Goal: Task Accomplishment & Management: Manage account settings

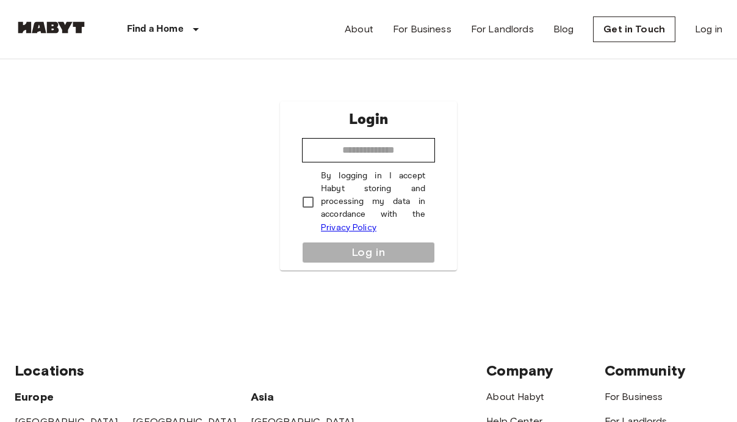
type input "**********"
click at [363, 198] on p "By logging in I accept Habyt storing and processing my data in accordance with …" at bounding box center [373, 202] width 104 height 65
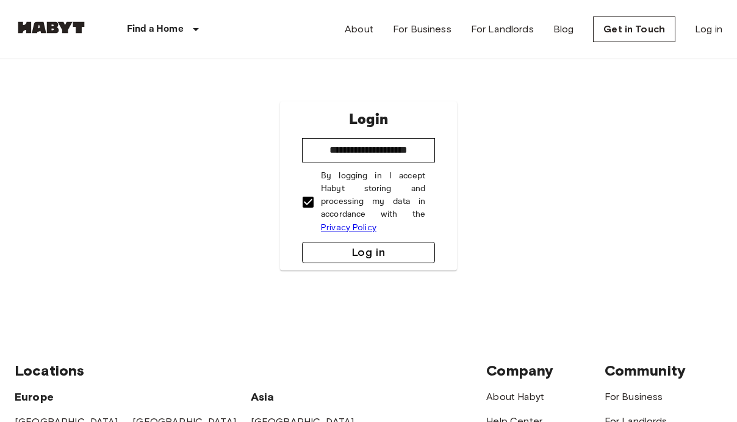
click at [395, 258] on button "Log in" at bounding box center [368, 252] width 133 height 21
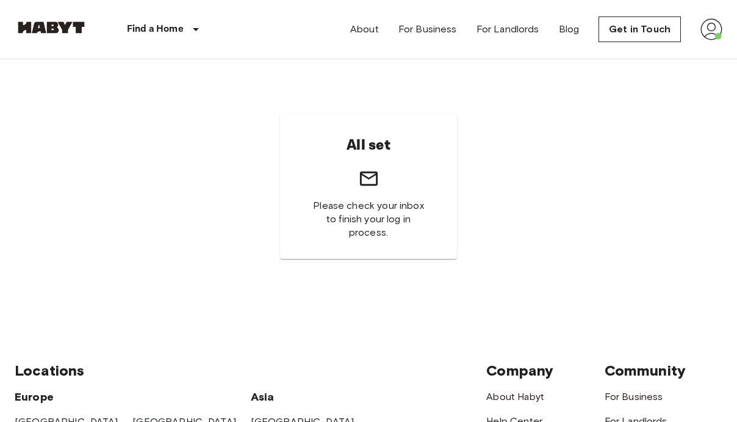
click at [716, 31] on img at bounding box center [712, 29] width 22 height 22
click at [575, 33] on div at bounding box center [368, 211] width 737 height 422
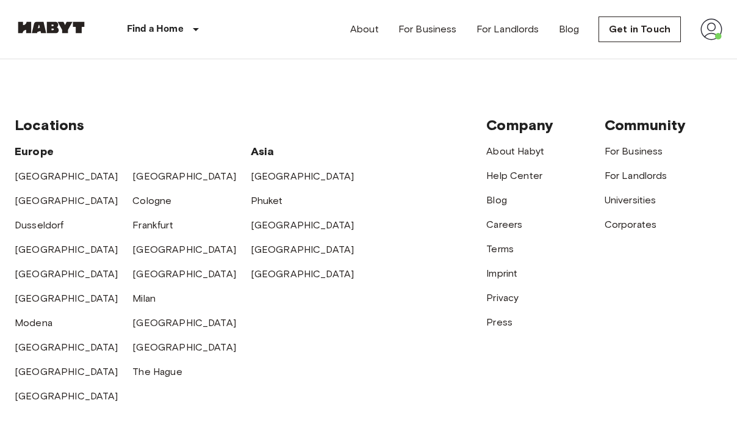
scroll to position [244, 0]
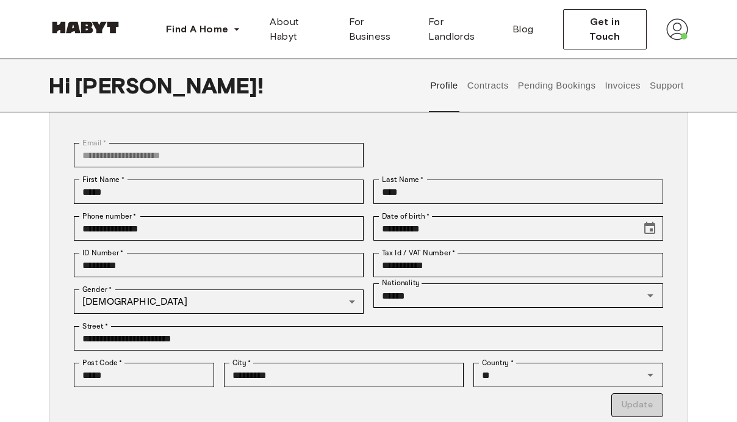
scroll to position [76, 0]
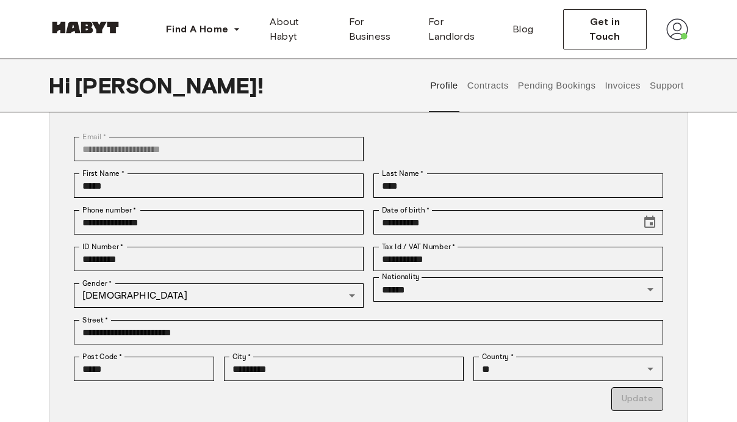
click at [574, 88] on button "Pending Bookings" at bounding box center [556, 86] width 81 height 54
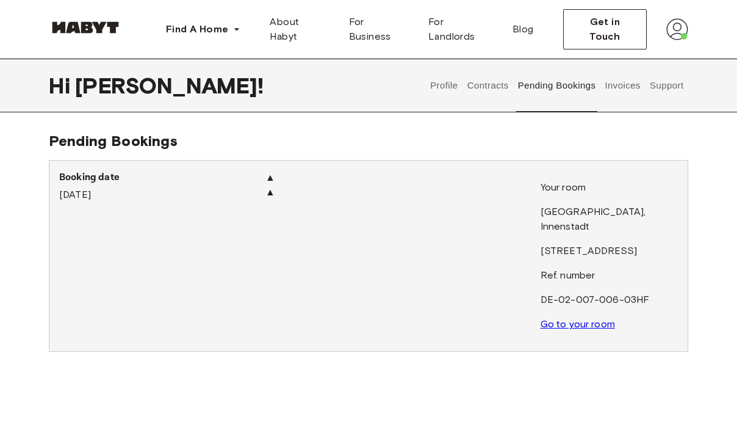
click at [441, 87] on button "Profile" at bounding box center [444, 86] width 31 height 54
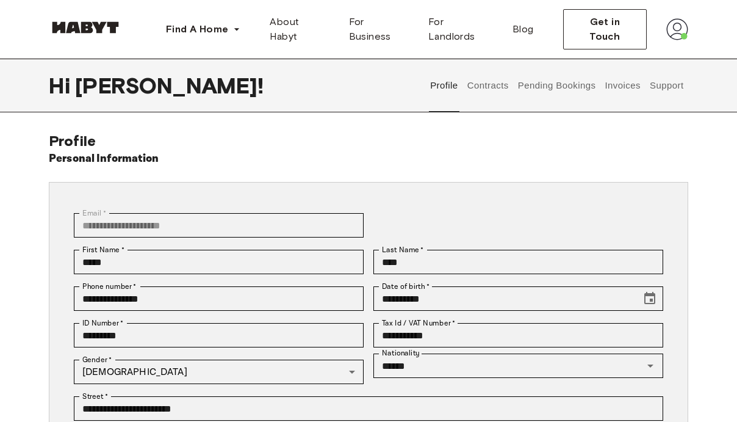
click at [496, 85] on button "Contracts" at bounding box center [488, 86] width 45 height 54
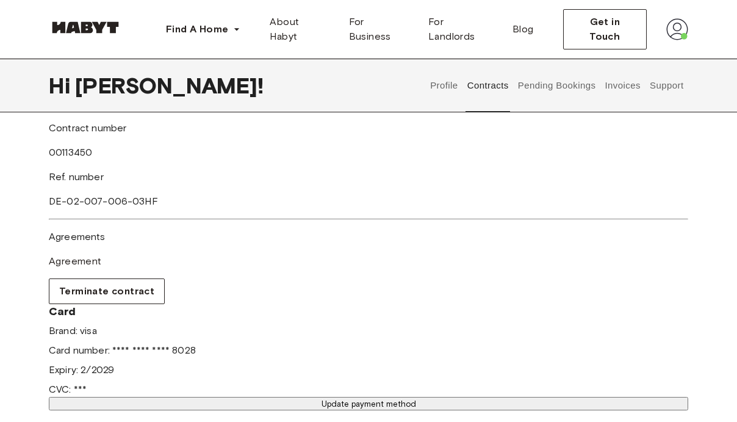
scroll to position [306, 0]
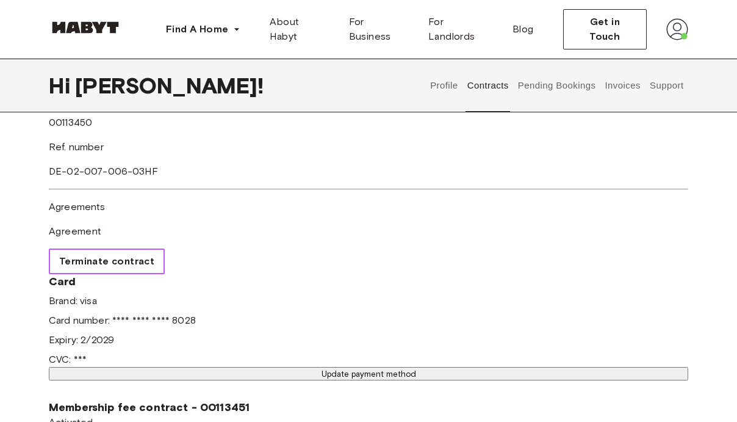
click at [154, 254] on span "Terminate contract" at bounding box center [106, 261] width 95 height 15
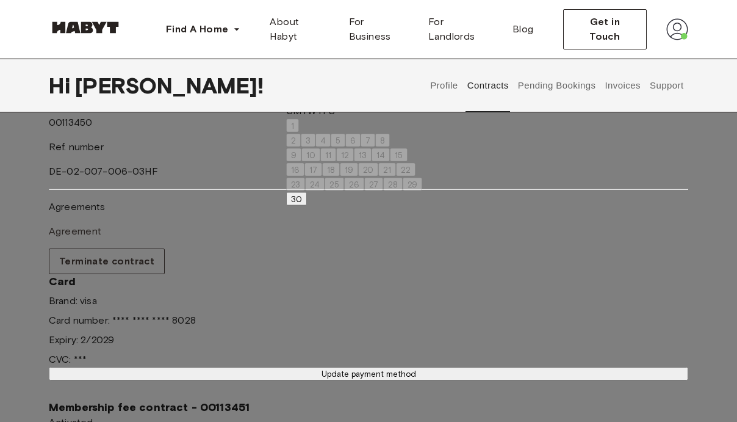
click at [306, 85] on icon "Previous month" at bounding box center [298, 92] width 15 height 15
click at [306, 100] on icon "Previous month" at bounding box center [298, 107] width 15 height 15
click at [325, 89] on icon "Next month" at bounding box center [323, 92] width 4 height 7
click at [306, 100] on icon "Previous month" at bounding box center [298, 107] width 15 height 15
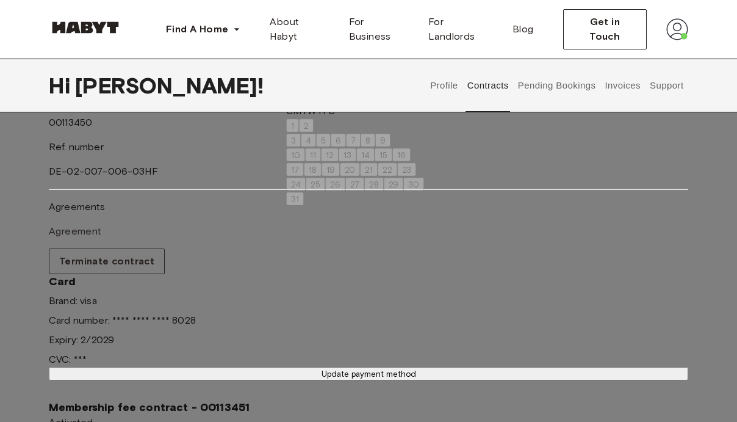
click at [306, 85] on icon "Previous month" at bounding box center [298, 92] width 15 height 15
click at [335, 98] on button "Next month" at bounding box center [323, 108] width 24 height 20
click at [424, 118] on div "1 2" at bounding box center [355, 125] width 138 height 15
click at [330, 85] on icon "Next month" at bounding box center [323, 92] width 15 height 15
click at [359, 192] on div "28 29 30" at bounding box center [353, 199] width 134 height 15
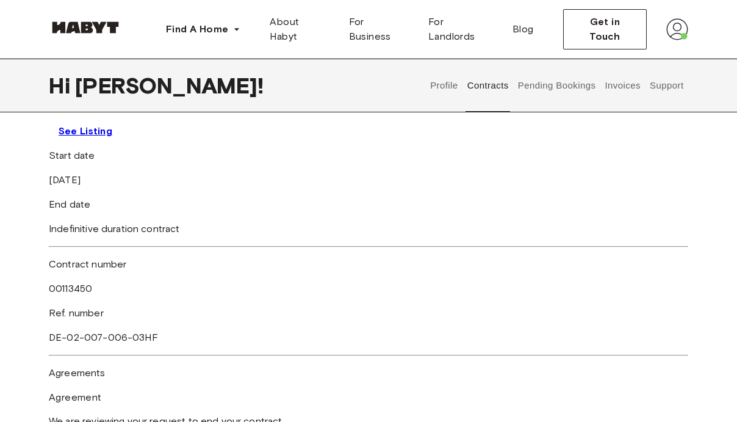
scroll to position [142, 0]
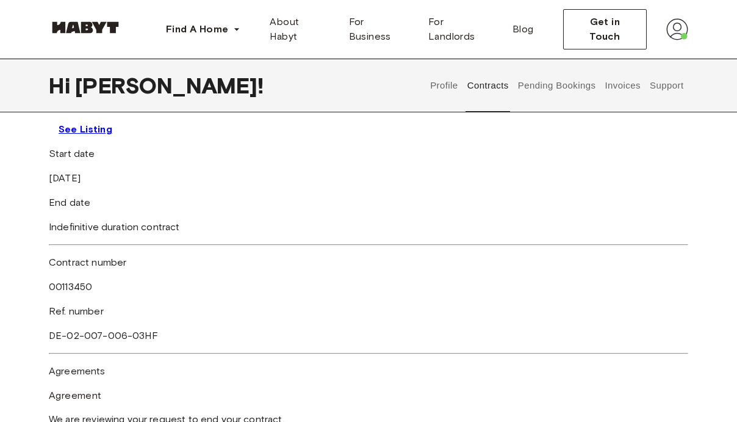
drag, startPoint x: 273, startPoint y: 254, endPoint x: 233, endPoint y: 211, distance: 58.7
click at [233, 211] on div "Start date July 4th, 2025 End date Indefinitive duration contract Contract numb…" at bounding box center [369, 292] width 640 height 293
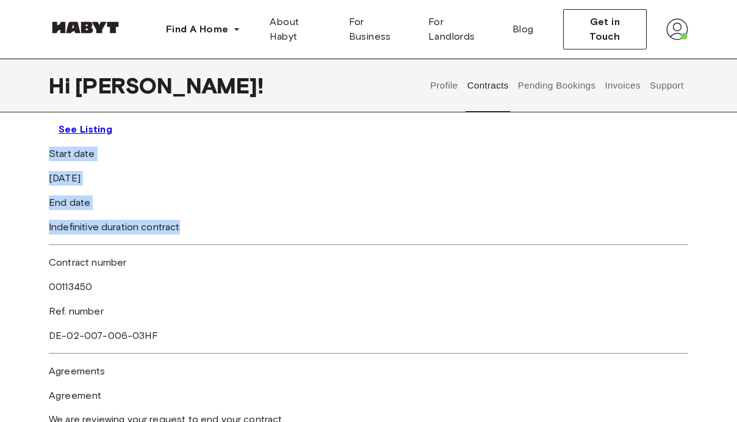
drag, startPoint x: 253, startPoint y: 217, endPoint x: 430, endPoint y: 259, distance: 181.3
click at [430, 259] on div "Start date July 4th, 2025 End date Indefinitive duration contract Contract numb…" at bounding box center [369, 292] width 640 height 293
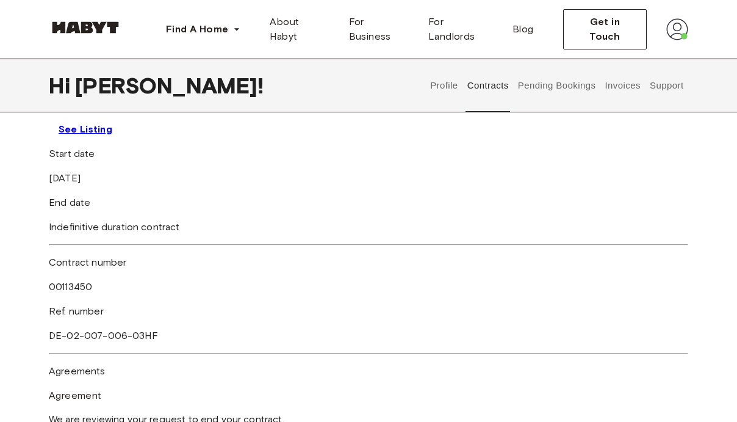
click at [369, 313] on div "Ref. number DE-02-007-006-03HF" at bounding box center [209, 323] width 320 height 39
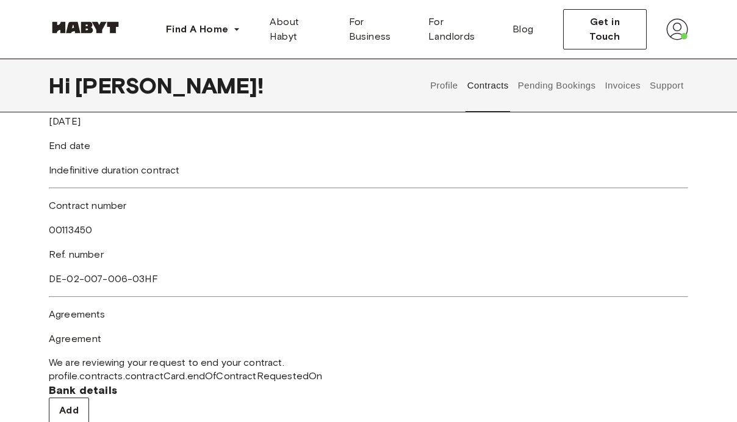
scroll to position [294, 0]
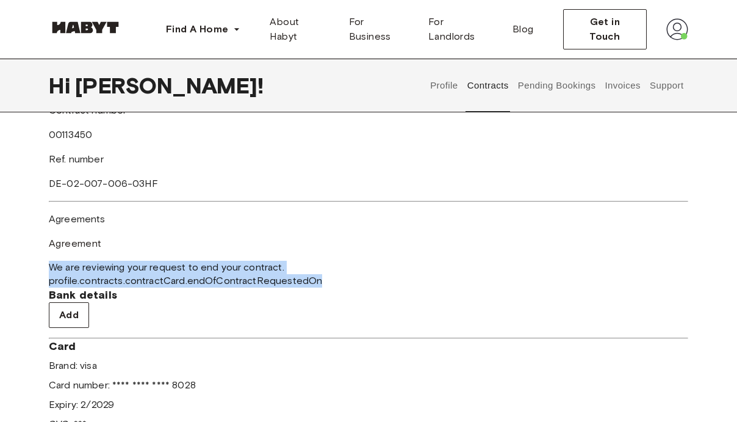
drag, startPoint x: 242, startPoint y: 229, endPoint x: 454, endPoint y: 278, distance: 217.3
click at [454, 278] on div "Agreements Agreement We are reviewing your request to end your contract. profil…" at bounding box center [369, 250] width 640 height 76
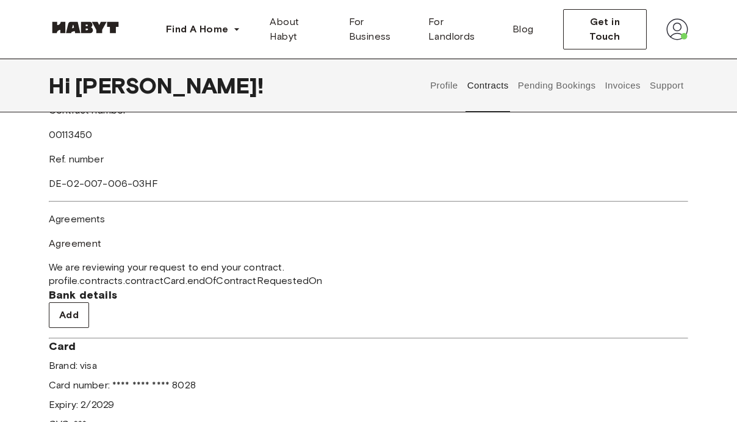
click at [449, 287] on div "Start date July 4th, 2025 End date Indefinitive duration contract Contract numb…" at bounding box center [369, 141] width 640 height 293
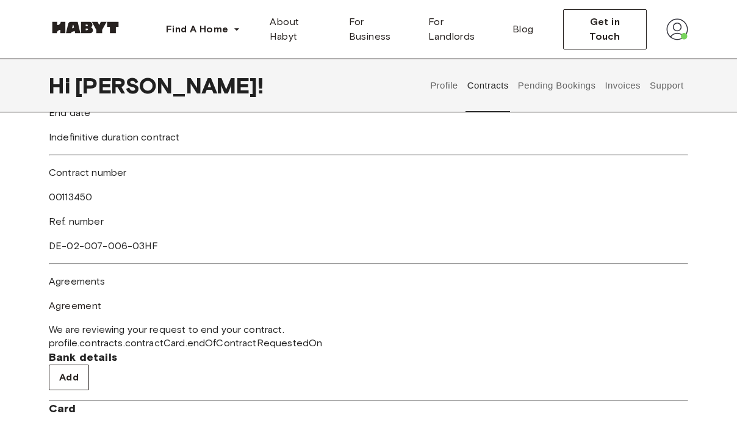
scroll to position [234, 0]
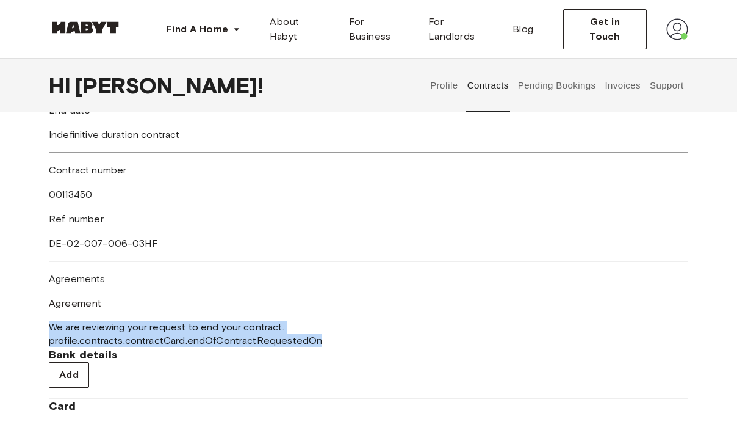
drag, startPoint x: 214, startPoint y: 302, endPoint x: 483, endPoint y: 329, distance: 269.9
click at [483, 329] on div "Start date July 4th, 2025 End date Indefinitive duration contract Contract numb…" at bounding box center [369, 200] width 640 height 293
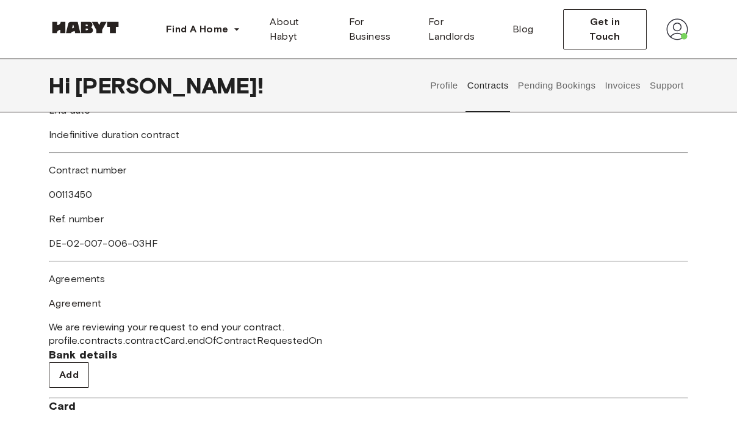
click at [207, 347] on div "Start date July 4th, 2025 End date Indefinitive duration contract Contract numb…" at bounding box center [369, 200] width 640 height 293
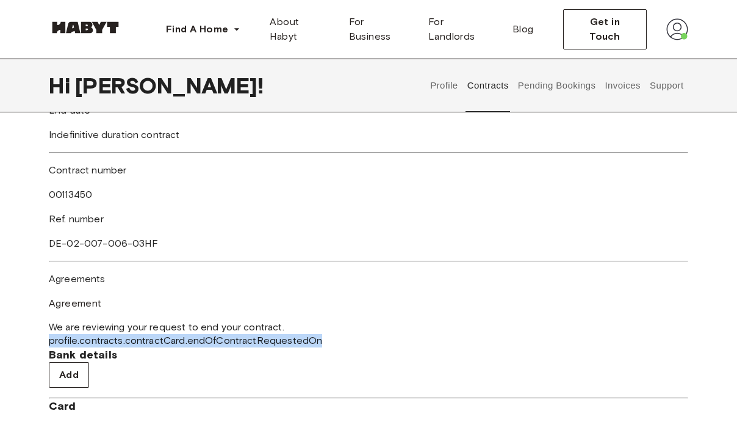
drag, startPoint x: 206, startPoint y: 318, endPoint x: 509, endPoint y: 328, distance: 303.5
click at [509, 328] on div "Rent contract - 00113450 Activated ▲ ▲ Your Stay MUNICH , Innenstadt Frauenstra…" at bounding box center [369, 215] width 640 height 598
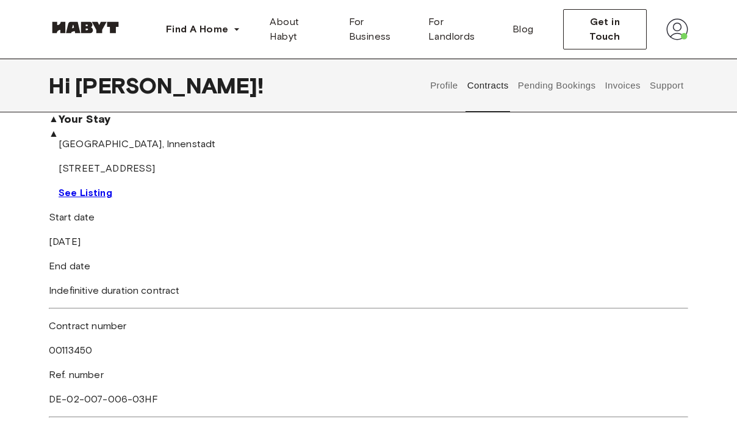
scroll to position [0, 0]
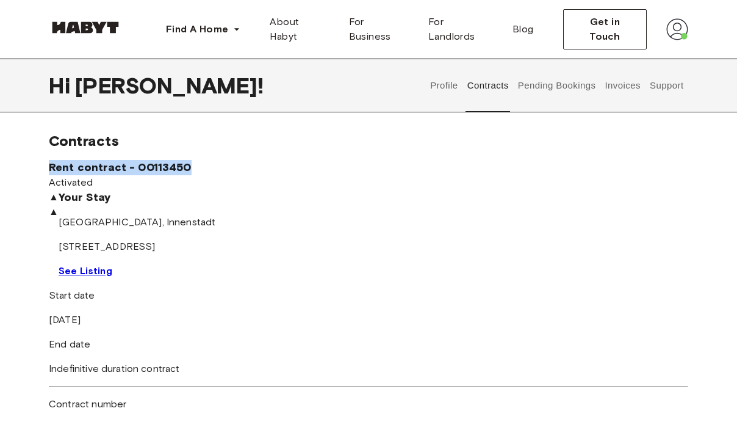
drag, startPoint x: 219, startPoint y: 179, endPoint x: 21, endPoint y: 176, distance: 197.8
copy span "Rent contract - 00113450"
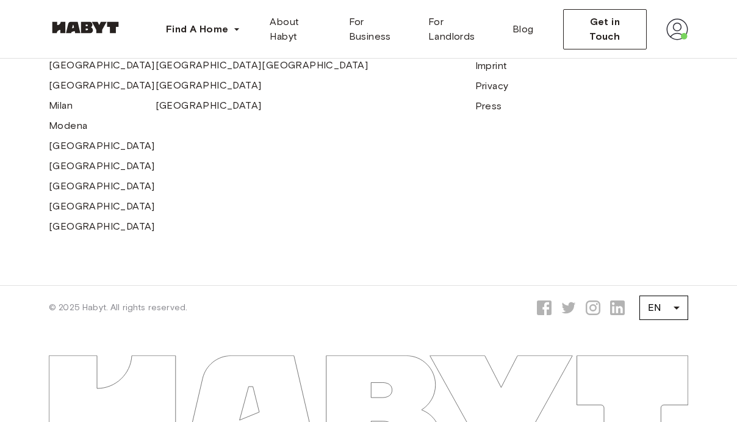
scroll to position [978, 0]
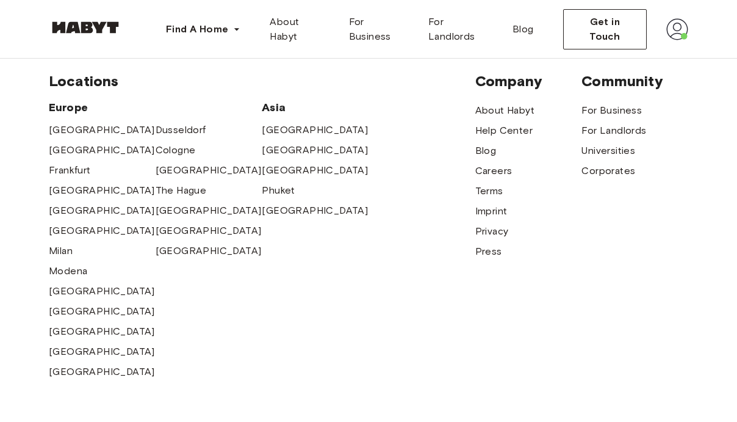
click at [663, 33] on div "Get in Touch" at bounding box center [625, 29] width 125 height 40
click at [680, 32] on img at bounding box center [677, 29] width 22 height 22
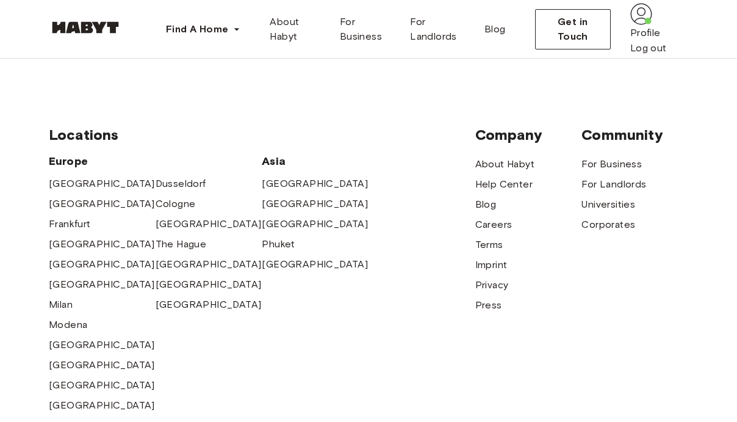
click at [377, 57] on div "Hi Paula ! Profile Contracts Pending Bookings Invoices Support" at bounding box center [369, 31] width 640 height 54
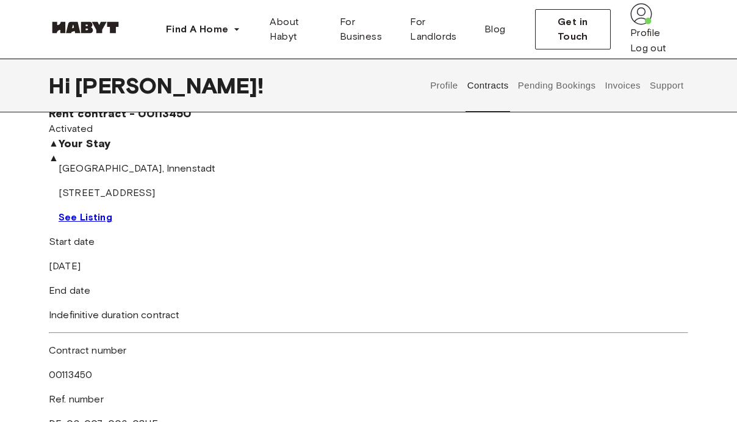
scroll to position [0, 0]
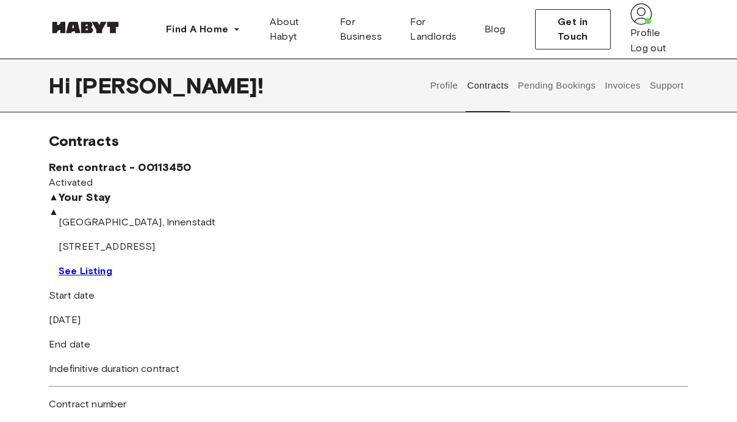
click at [444, 63] on button "Profile" at bounding box center [444, 86] width 31 height 54
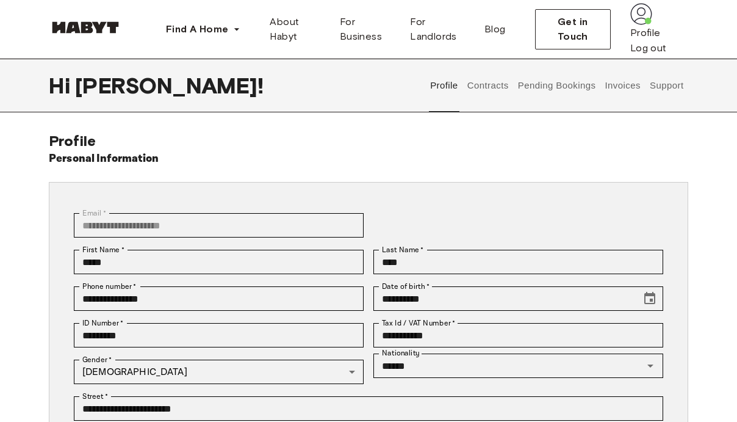
click at [478, 98] on button "Contracts" at bounding box center [488, 86] width 45 height 54
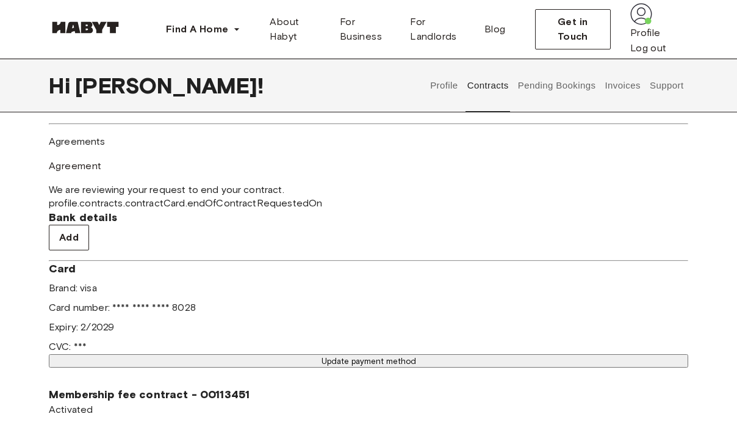
scroll to position [372, 0]
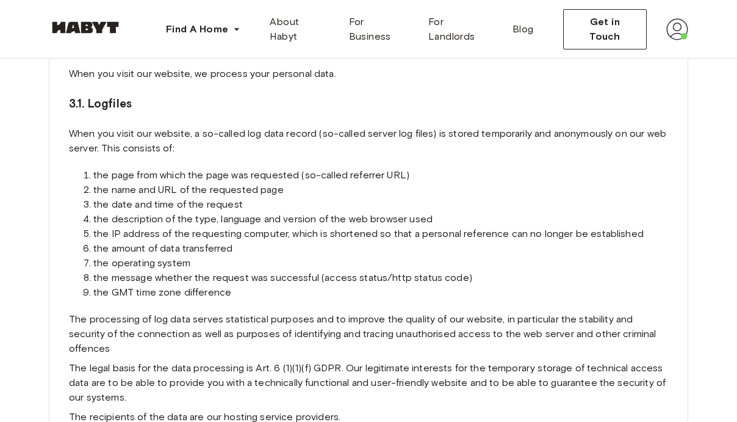
scroll to position [514, 0]
